Goal: Information Seeking & Learning: Understand process/instructions

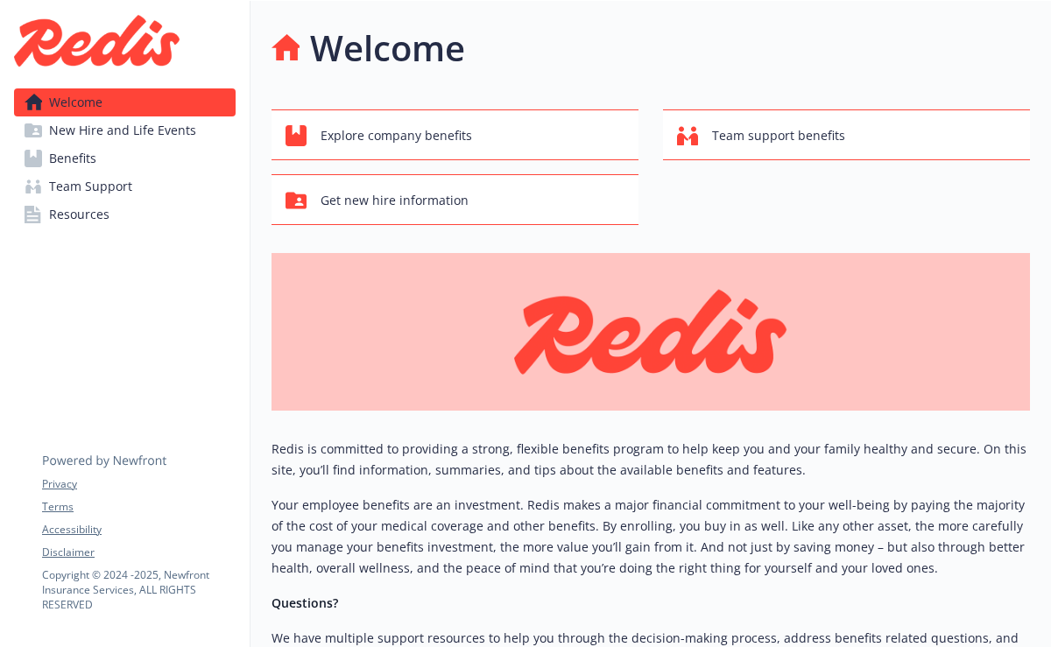
click at [128, 152] on link "Benefits" at bounding box center [125, 158] width 222 height 28
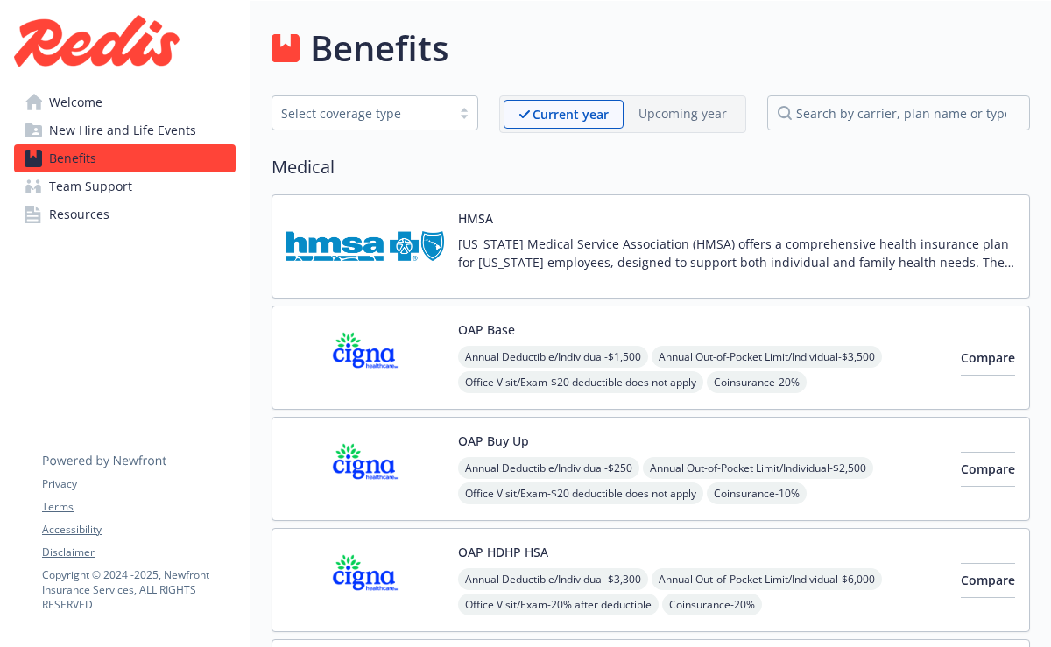
click at [80, 106] on span "Welcome" at bounding box center [75, 102] width 53 height 28
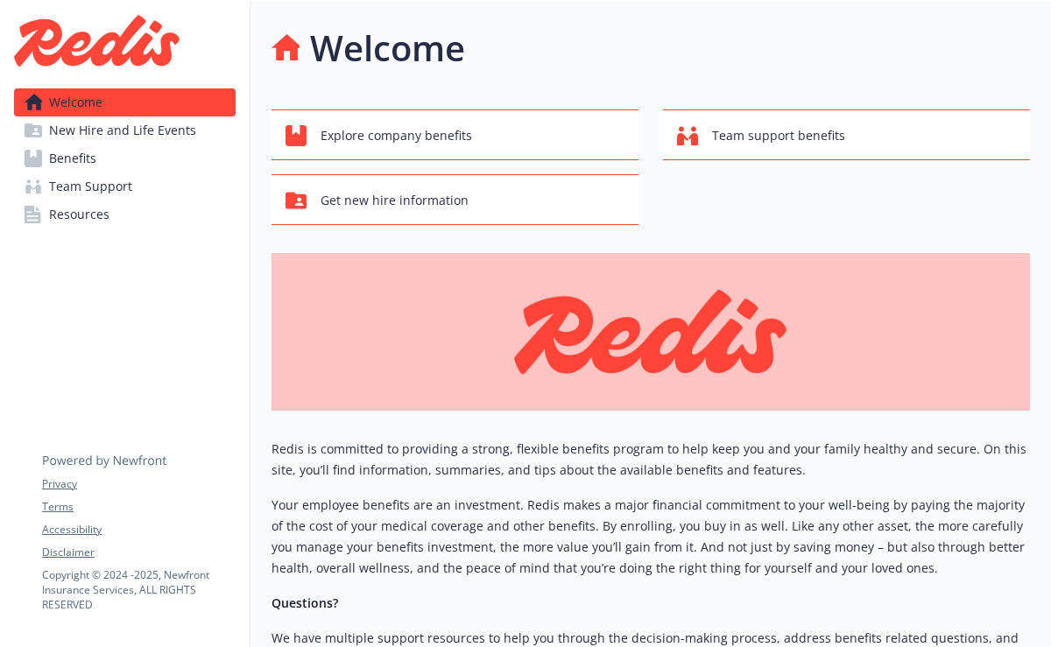
click at [102, 124] on span "New Hire and Life Events" at bounding box center [122, 130] width 147 height 28
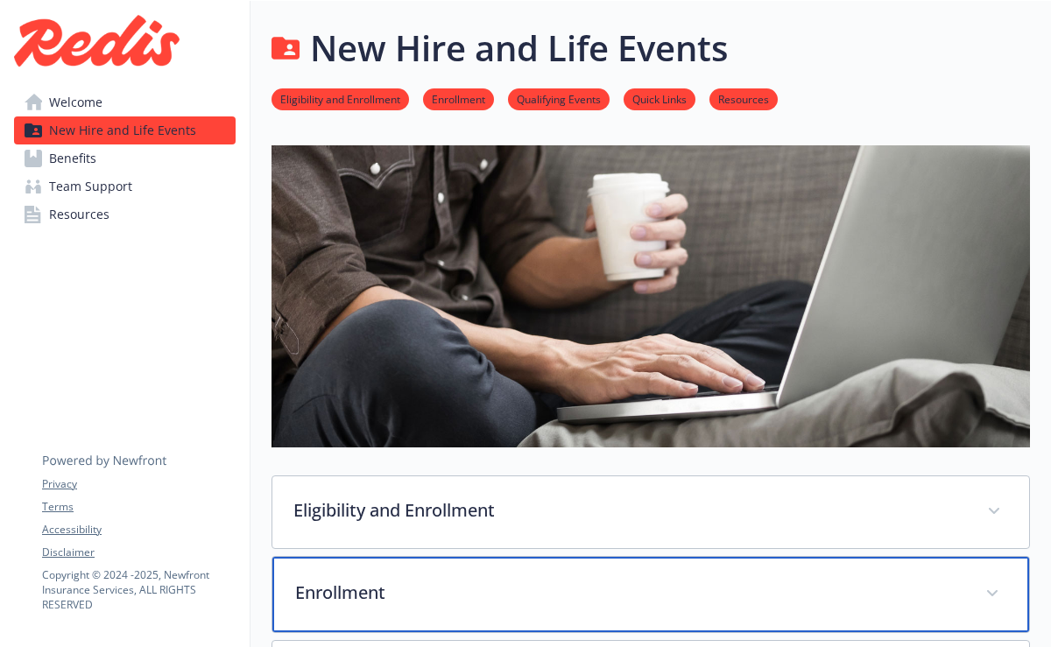
click at [416, 592] on p "Enrollment" at bounding box center [629, 593] width 669 height 26
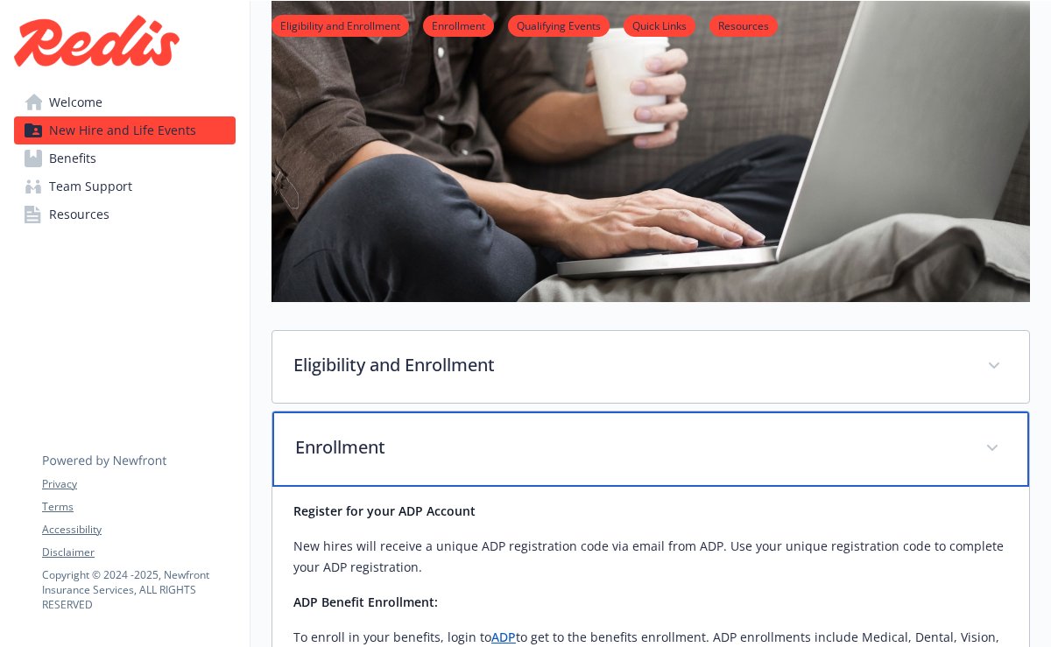
scroll to position [146, 0]
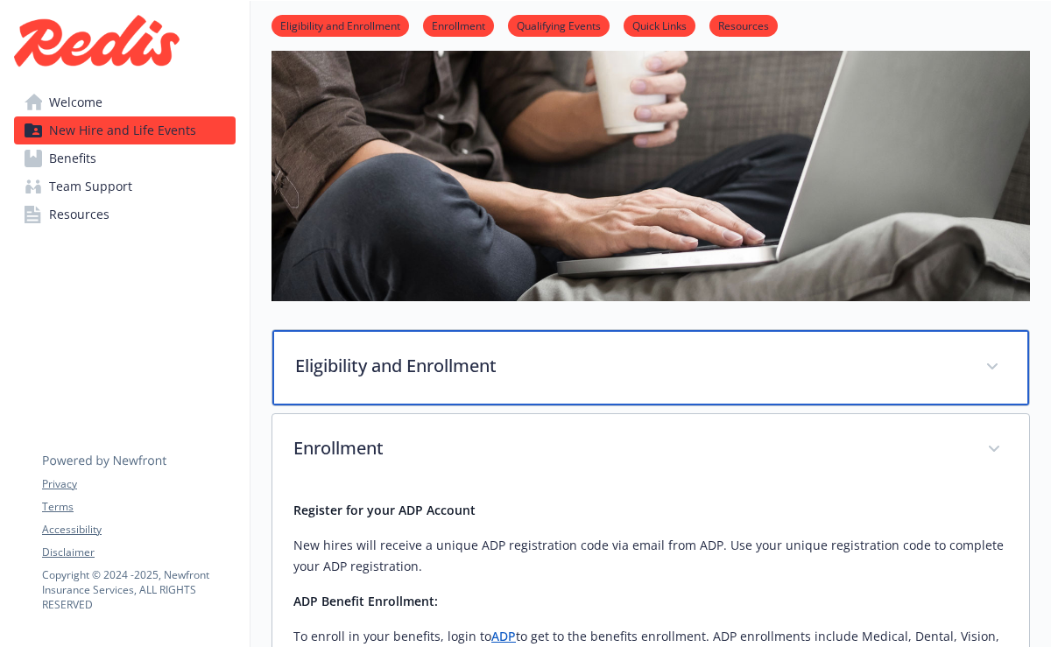
click at [491, 369] on p "Eligibility and Enrollment" at bounding box center [629, 366] width 669 height 26
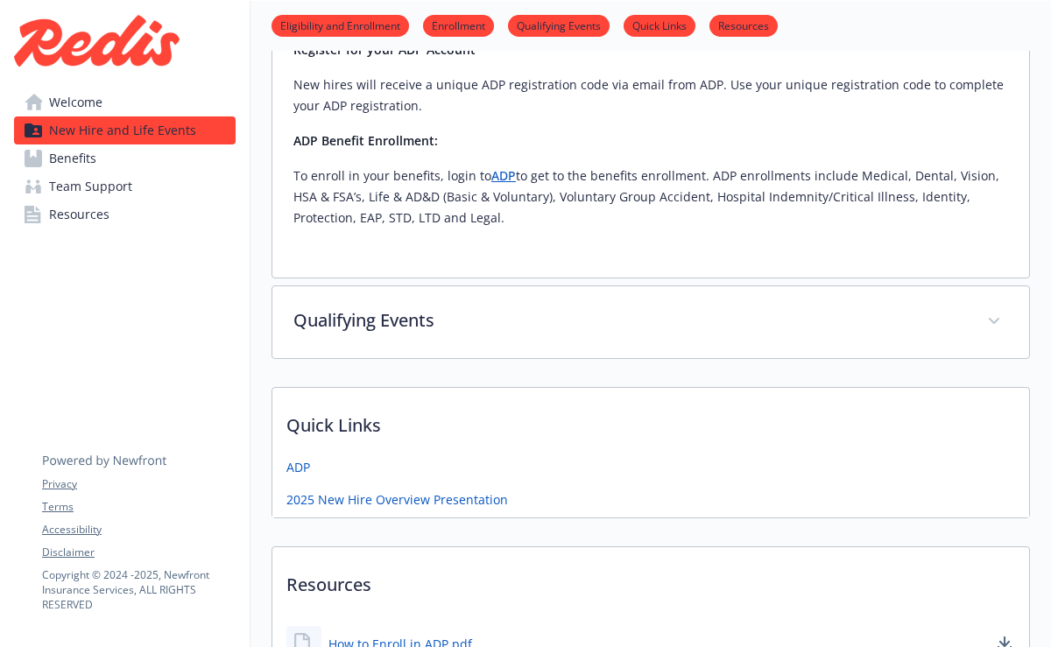
scroll to position [1303, 0]
